Goal: Navigation & Orientation: Find specific page/section

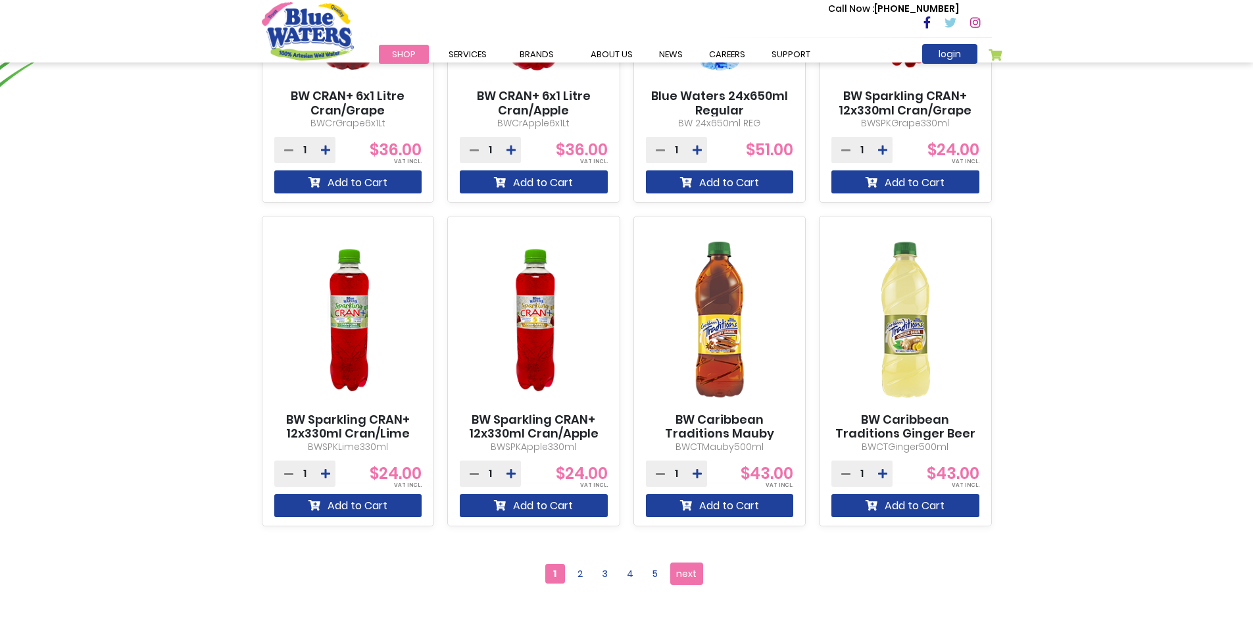
scroll to position [986, 0]
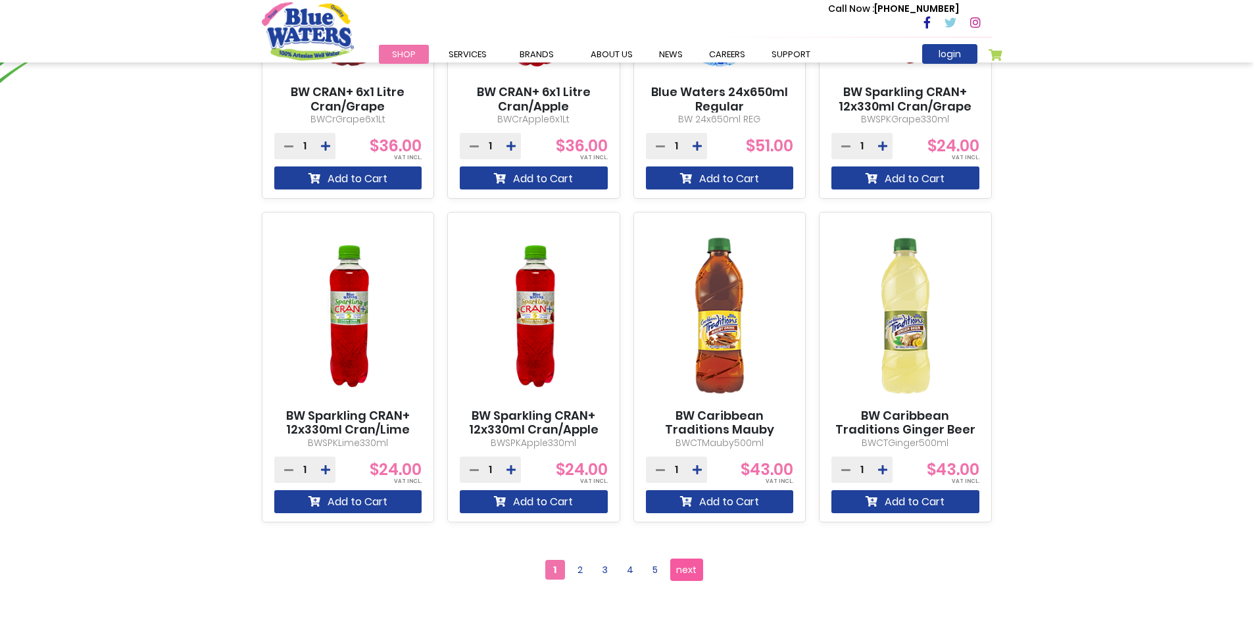
click at [683, 570] on span "next" at bounding box center [686, 570] width 20 height 20
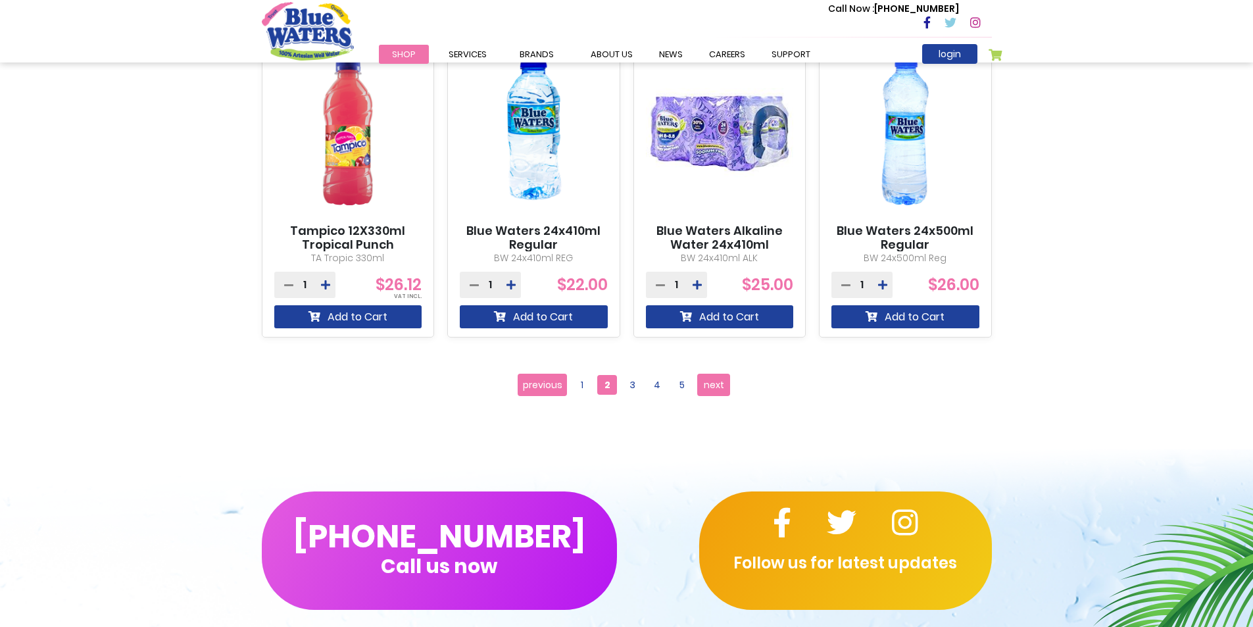
scroll to position [1184, 0]
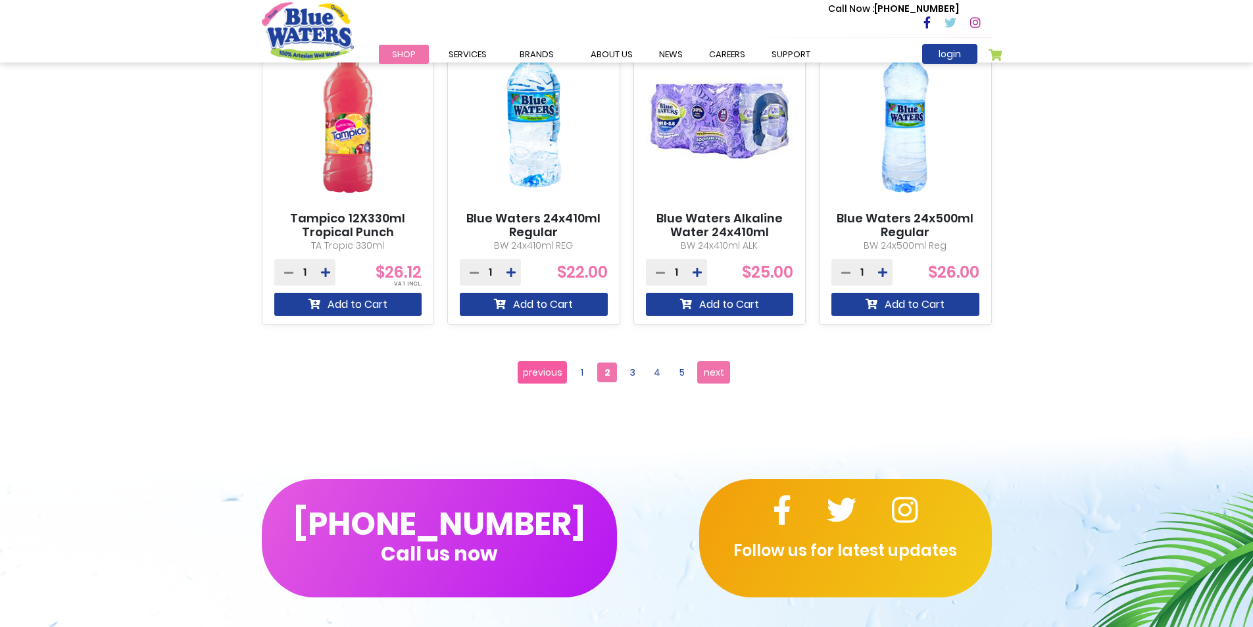
click at [543, 367] on span "previous" at bounding box center [542, 372] width 39 height 20
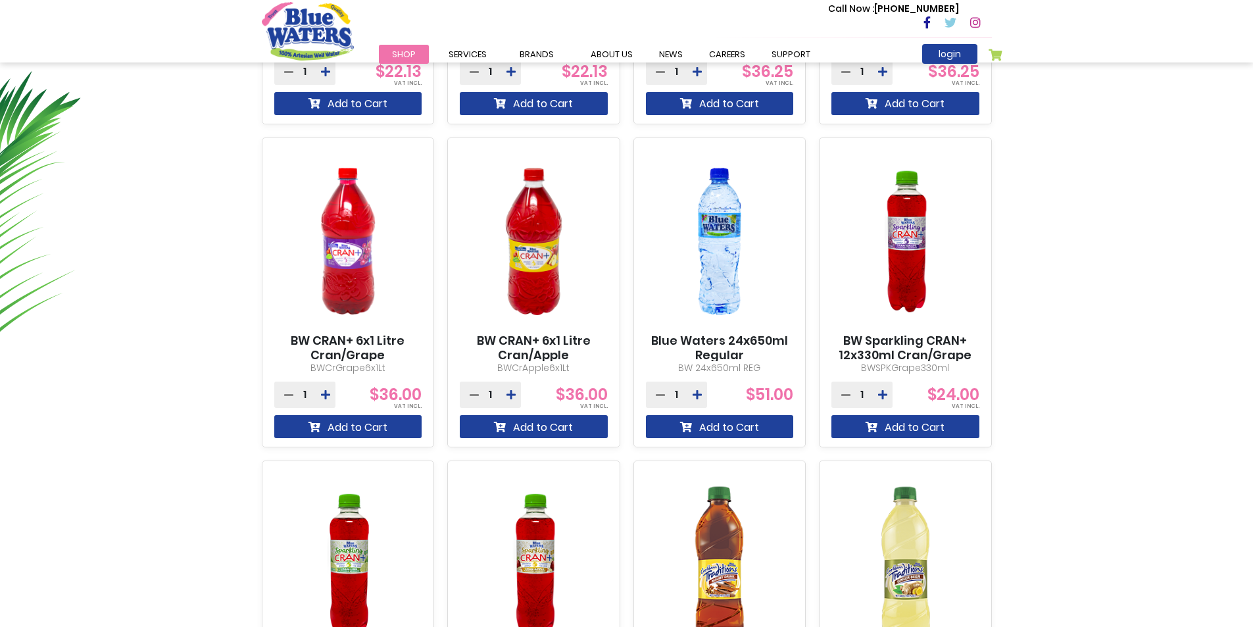
scroll to position [789, 0]
